Goal: Task Accomplishment & Management: Manage account settings

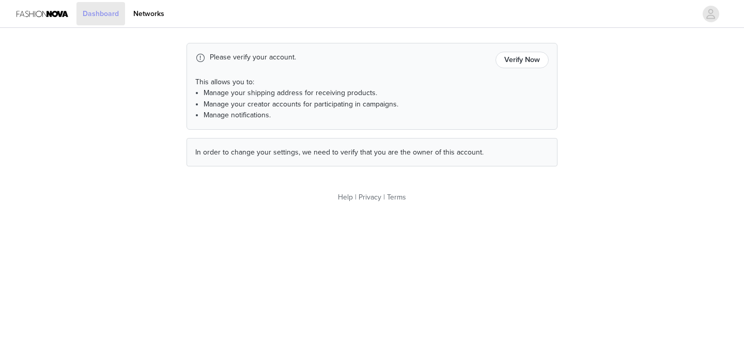
click at [111, 20] on link "Dashboard" at bounding box center [101, 13] width 49 height 23
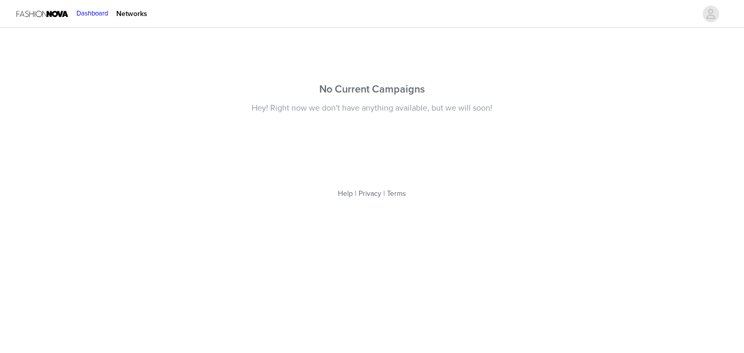
click at [41, 14] on img at bounding box center [43, 13] width 52 height 23
click at [154, 16] on link "Networks" at bounding box center [131, 13] width 43 height 23
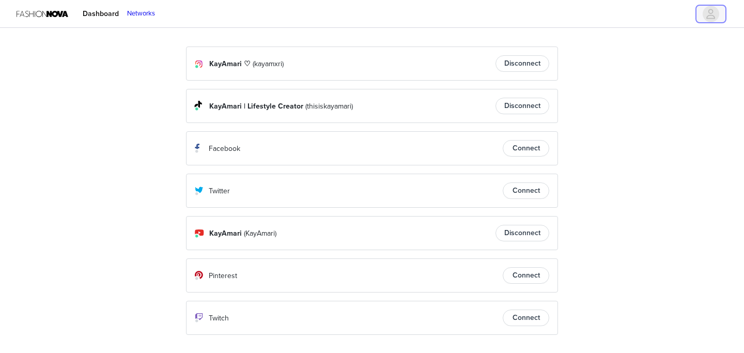
click at [716, 17] on span "button" at bounding box center [711, 14] width 17 height 17
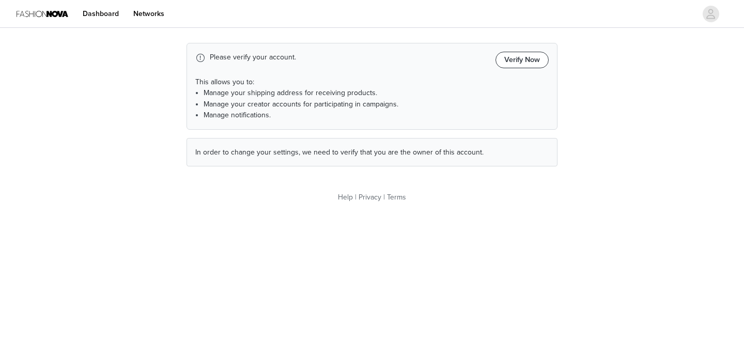
click at [523, 58] on button "Verify Now" at bounding box center [522, 60] width 53 height 17
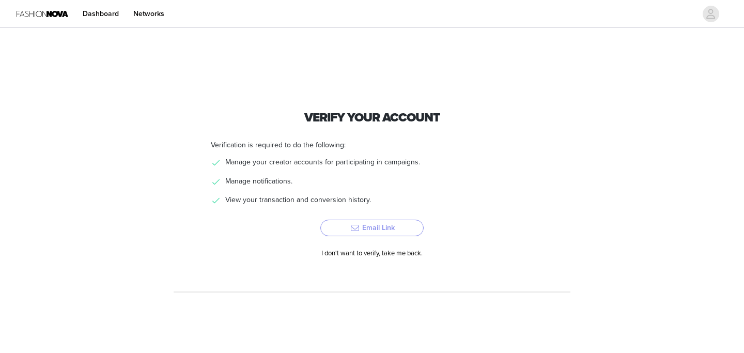
click at [372, 228] on button "Email Link" at bounding box center [371, 228] width 103 height 17
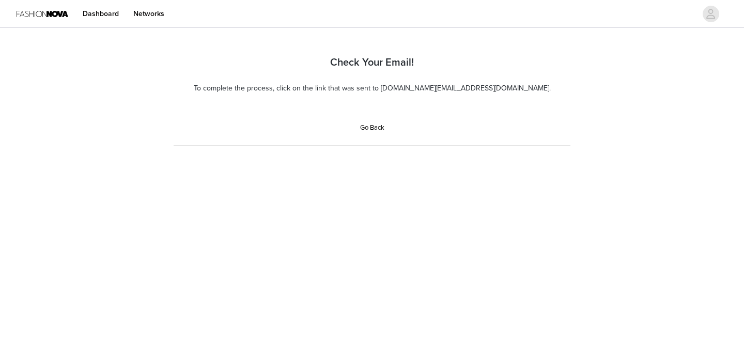
click at [376, 133] on div "Check Your Email! To complete the process, click on the link that was sent to k…" at bounding box center [372, 87] width 397 height 115
click at [375, 127] on link "Go Back" at bounding box center [372, 128] width 24 height 8
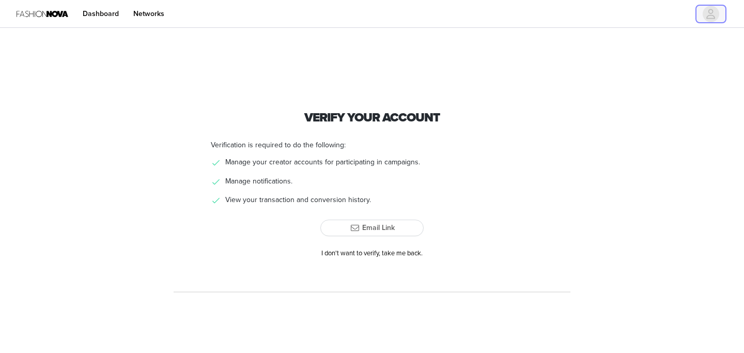
click at [711, 9] on icon "avatar" at bounding box center [711, 14] width 9 height 10
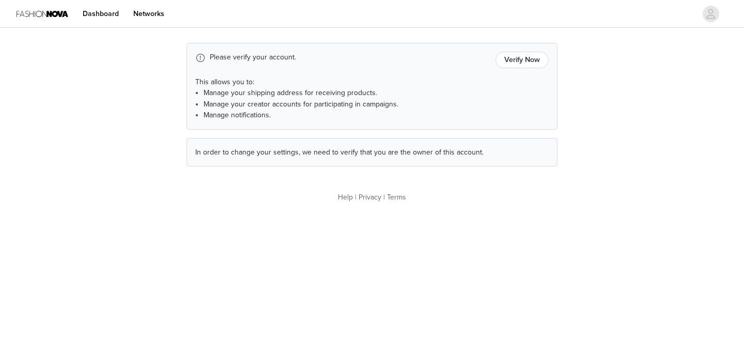
click at [368, 158] on div "In order to change your settings, we need to verify that you are the owner of t…" at bounding box center [372, 152] width 371 height 29
click at [73, 19] on link "Dashboard" at bounding box center [49, 13] width 49 height 23
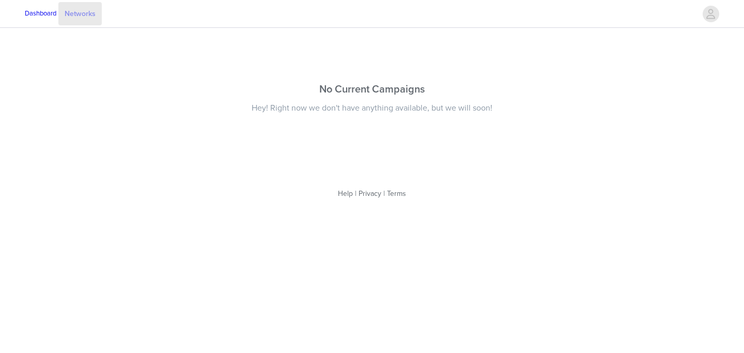
click at [102, 5] on link "Networks" at bounding box center [79, 13] width 43 height 23
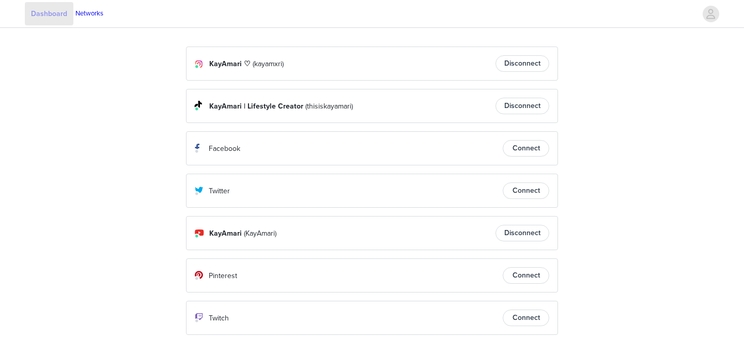
click at [73, 12] on link "Dashboard" at bounding box center [49, 13] width 49 height 23
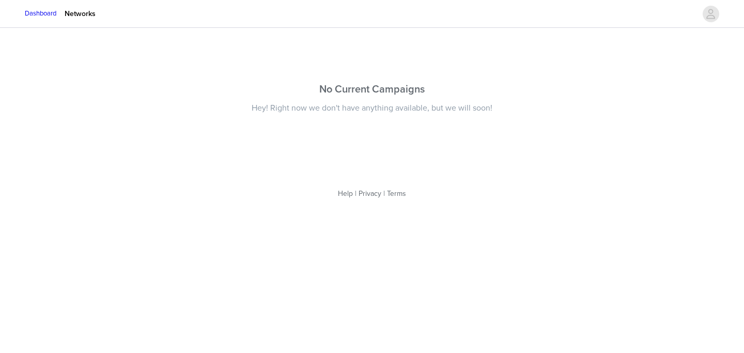
click at [17, 14] on img at bounding box center [17, 14] width 0 height 0
click at [700, 8] on button "button" at bounding box center [711, 14] width 29 height 17
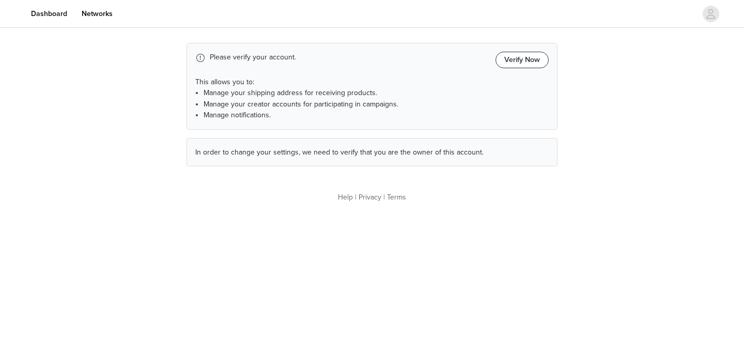
click at [529, 61] on button "Verify Now" at bounding box center [522, 60] width 53 height 17
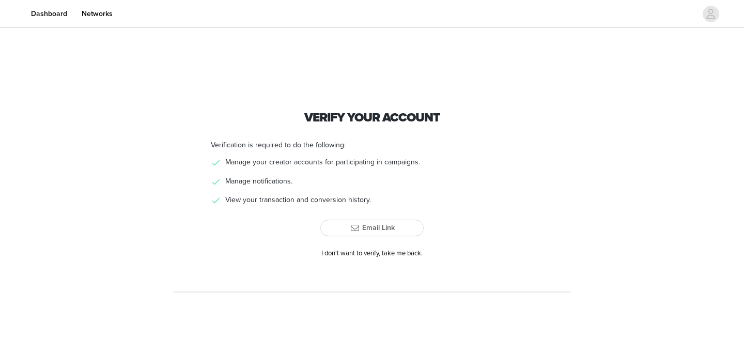
click at [343, 277] on section "Verify Your Account Verification is required to do the following: Manage your c…" at bounding box center [372, 161] width 397 height 262
click at [708, 25] on div "Dashboard Networks" at bounding box center [372, 13] width 744 height 23
click at [709, 17] on icon "avatar" at bounding box center [711, 14] width 10 height 17
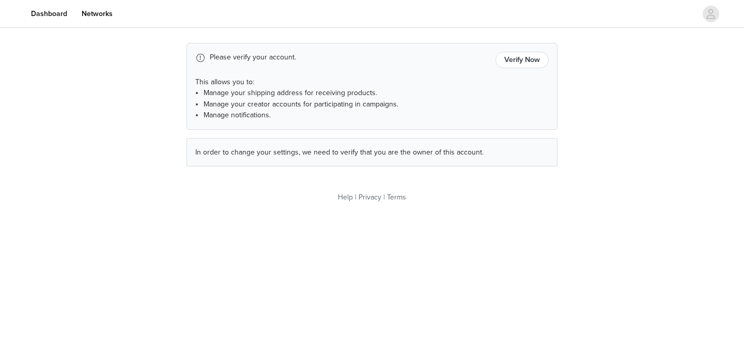
click at [394, 154] on span "In order to change your settings, we need to verify that you are the owner of t…" at bounding box center [339, 152] width 288 height 9
click at [119, 10] on link "Networks" at bounding box center [96, 13] width 43 height 23
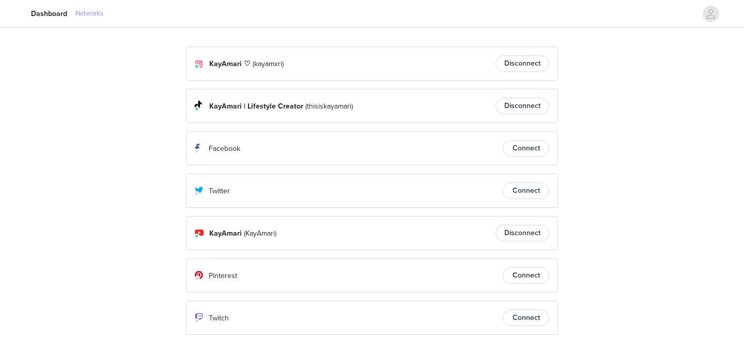
click at [103, 10] on link "Networks" at bounding box center [89, 14] width 28 height 10
click at [73, 17] on link "Dashboard" at bounding box center [49, 13] width 49 height 23
